Goal: Find specific page/section: Find specific page/section

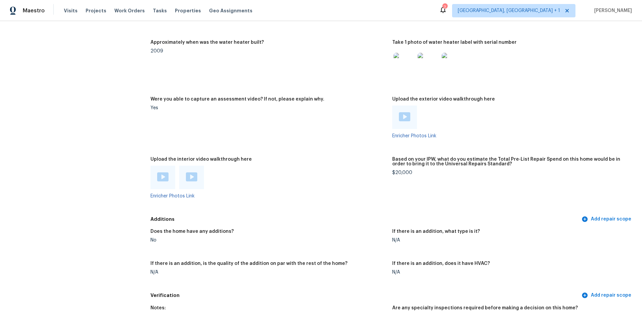
scroll to position [872, 0]
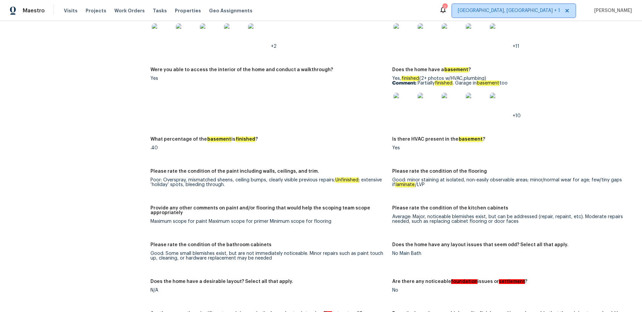
click at [547, 6] on span "[GEOGRAPHIC_DATA], [GEOGRAPHIC_DATA] + 1" at bounding box center [513, 10] width 123 height 13
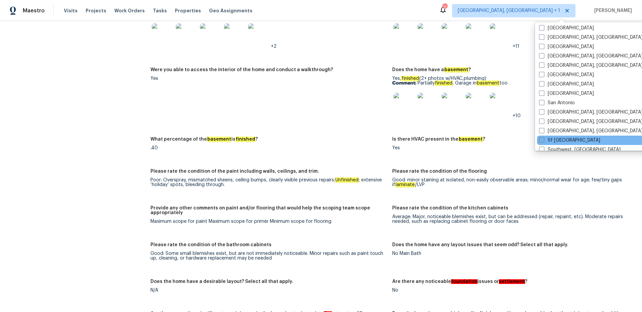
scroll to position [448, 0]
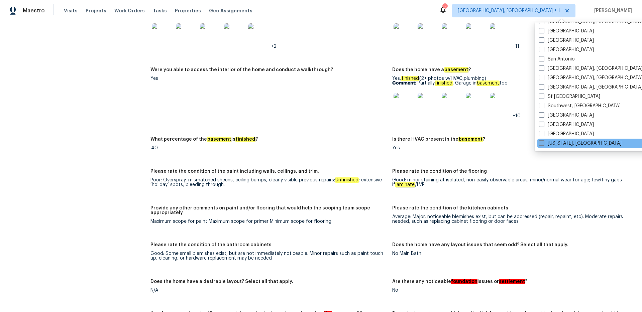
click at [542, 142] on span at bounding box center [541, 142] width 5 height 5
click at [542, 142] on input "[US_STATE], [GEOGRAPHIC_DATA]" at bounding box center [541, 142] width 4 height 4
checkbox input "true"
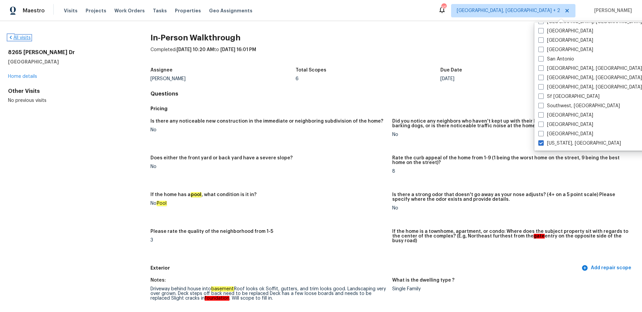
click at [21, 37] on link "All visits" at bounding box center [19, 37] width 23 height 5
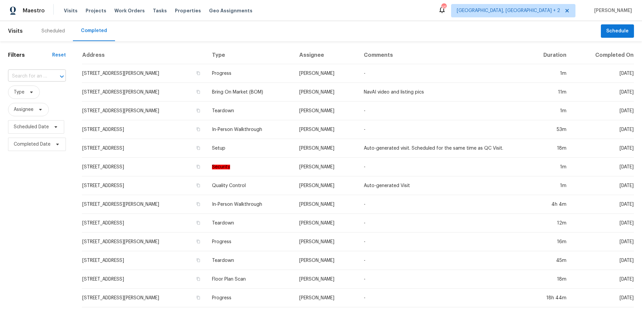
click at [35, 75] on input "text" at bounding box center [27, 76] width 39 height 10
paste input "9512 [PERSON_NAME] Dr"
type input "9512 [PERSON_NAME] Dr"
click at [33, 92] on li "[STREET_ADDRESS][PERSON_NAME]" at bounding box center [36, 95] width 57 height 18
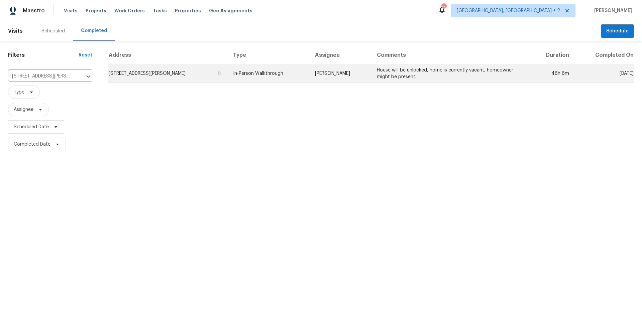
click at [258, 79] on td "In-Person Walkthrough" at bounding box center [269, 73] width 82 height 19
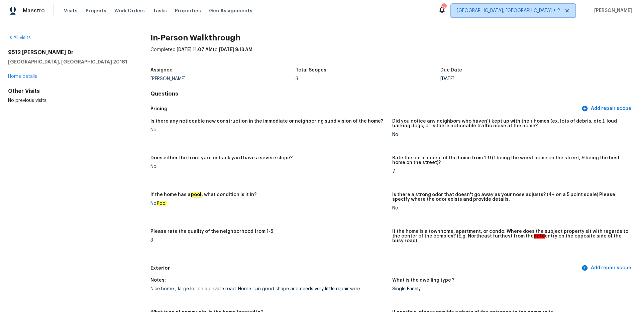
click at [560, 7] on span "[GEOGRAPHIC_DATA], [GEOGRAPHIC_DATA] + 2" at bounding box center [508, 10] width 103 height 7
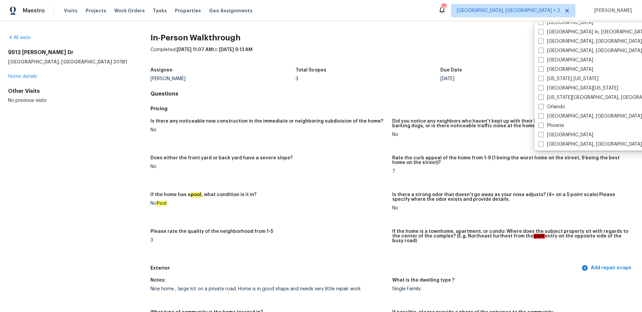
scroll to position [442, 0]
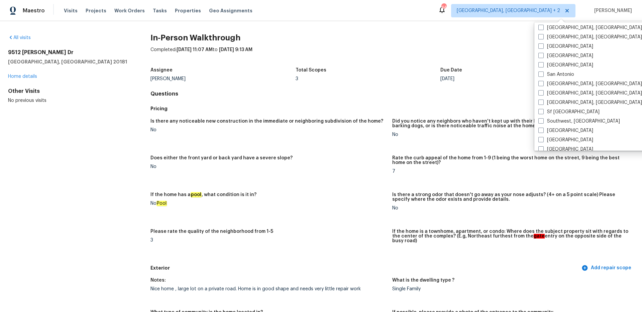
click at [541, 66] on span at bounding box center [540, 64] width 5 height 5
click at [541, 66] on input "[GEOGRAPHIC_DATA]" at bounding box center [540, 64] width 4 height 4
checkbox input "true"
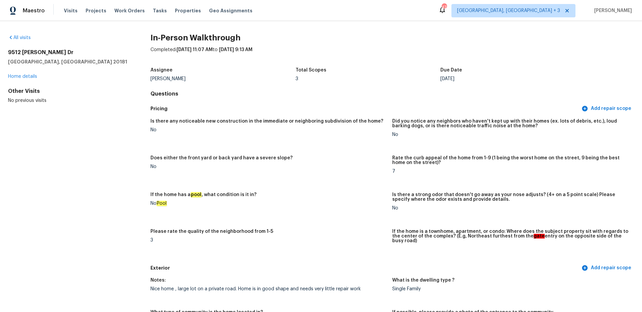
click at [22, 40] on div "All visits" at bounding box center [68, 37] width 121 height 7
click at [21, 38] on link "All visits" at bounding box center [19, 37] width 23 height 5
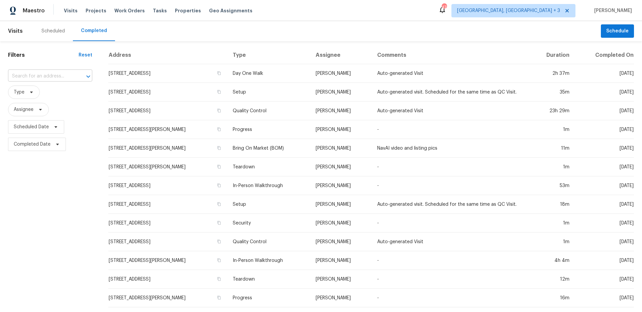
click at [35, 77] on input "text" at bounding box center [41, 76] width 66 height 10
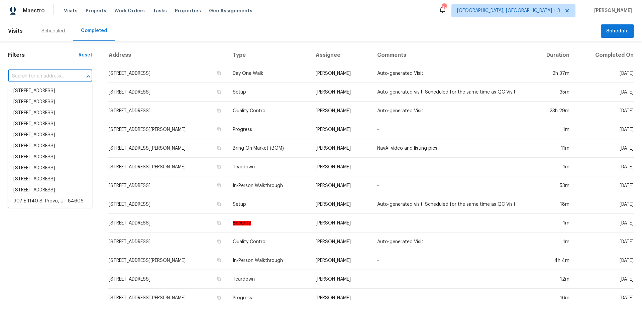
paste input "[STREET_ADDRESS]"
type input "[STREET_ADDRESS]"
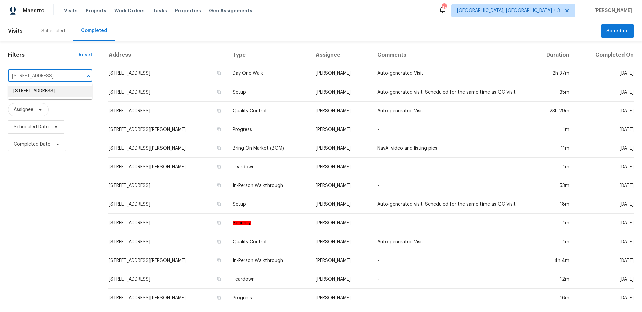
click at [41, 89] on li "[STREET_ADDRESS]" at bounding box center [50, 91] width 84 height 11
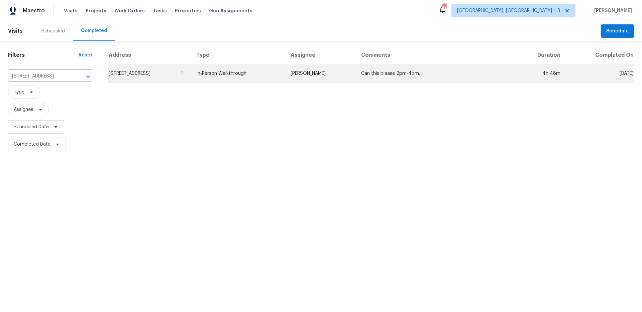
click at [259, 72] on td "In-Person Walkthrough" at bounding box center [238, 73] width 94 height 19
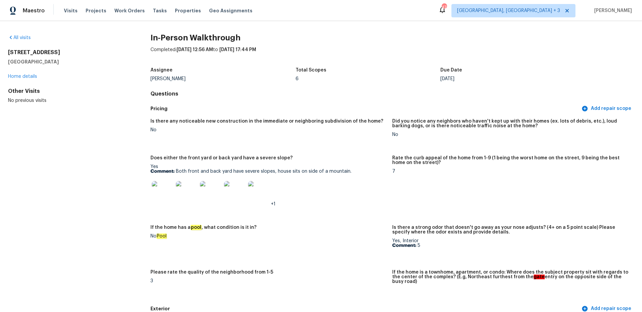
click at [165, 195] on img at bounding box center [162, 191] width 21 height 21
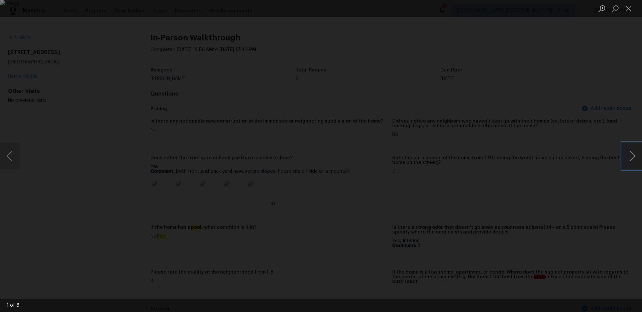
click at [625, 149] on button "Next image" at bounding box center [632, 156] width 20 height 27
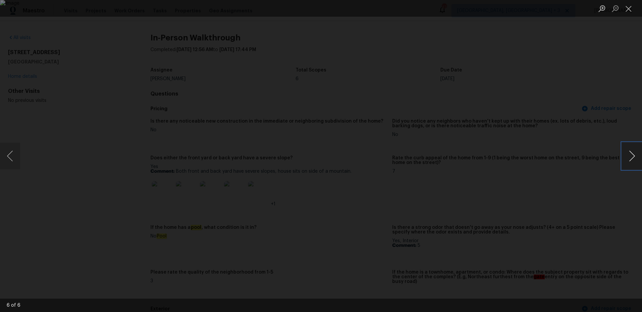
click at [625, 149] on button "Next image" at bounding box center [632, 156] width 20 height 27
click at [629, 51] on div "Lightbox" at bounding box center [321, 156] width 642 height 312
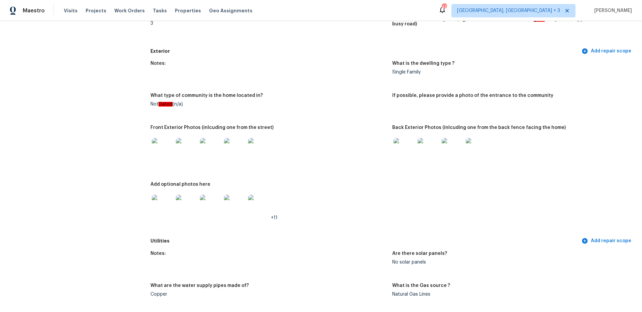
scroll to position [262, 0]
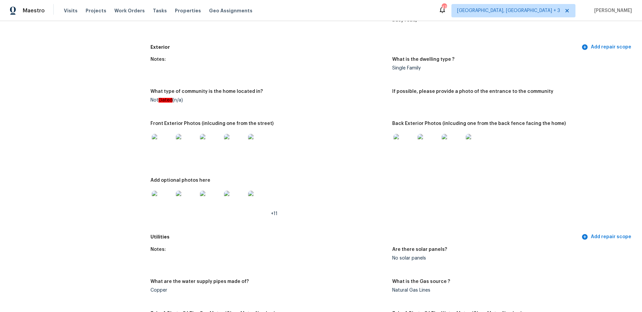
click at [400, 140] on img at bounding box center [404, 144] width 21 height 21
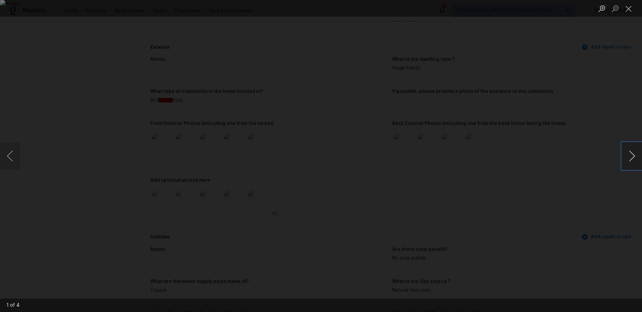
click at [625, 159] on button "Next image" at bounding box center [632, 156] width 20 height 27
click at [624, 9] on button "Close lightbox" at bounding box center [628, 9] width 13 height 12
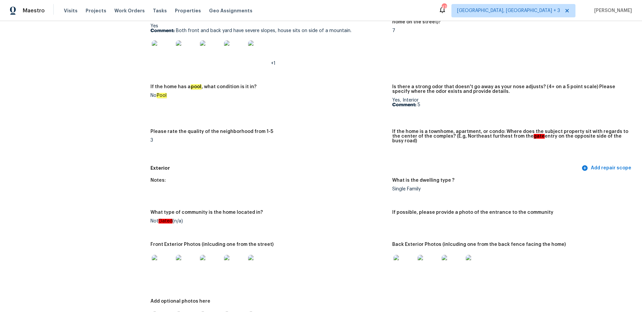
scroll to position [0, 0]
